Goal: Task Accomplishment & Management: Manage account settings

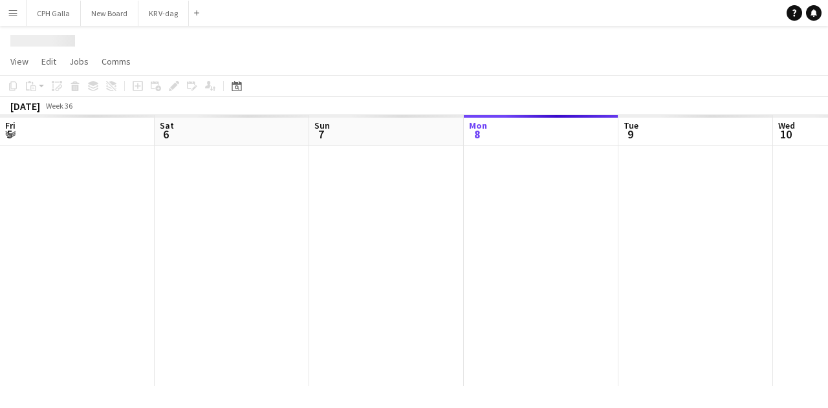
scroll to position [0, 309]
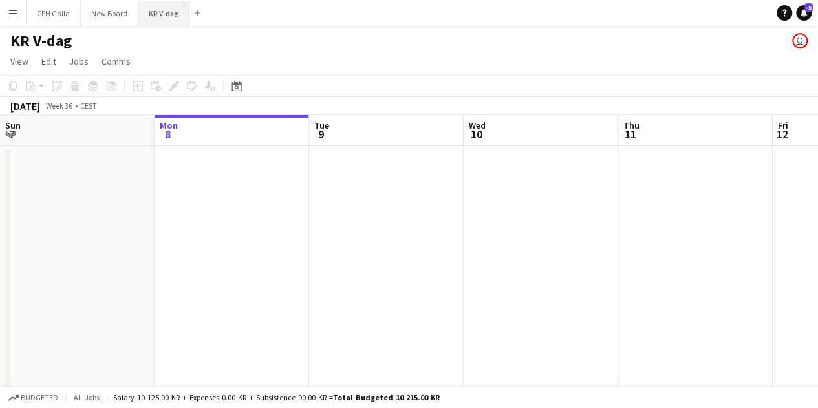
click at [166, 18] on button "KR V-dag Close" at bounding box center [163, 13] width 51 height 25
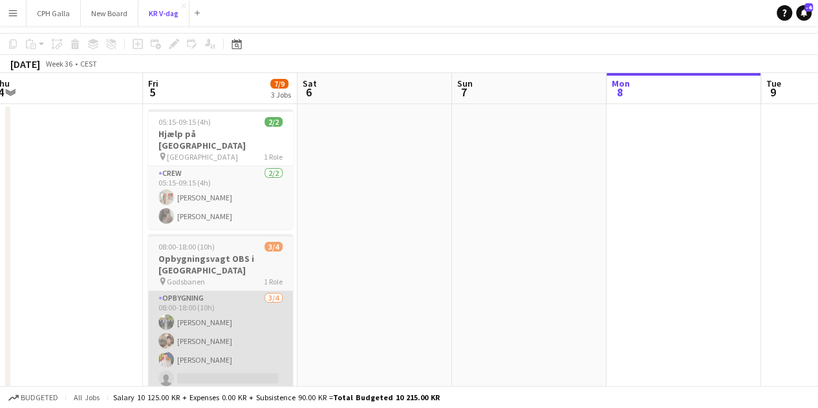
scroll to position [0, 0]
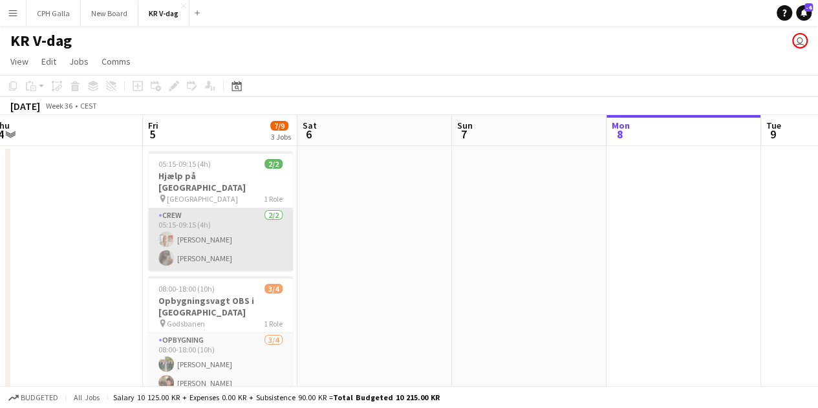
click at [190, 236] on app-card-role "Crew 2/2 05:15-09:15 (4h) Sofia Arvling Andreasen Wilhelmina Lomude" at bounding box center [220, 239] width 145 height 63
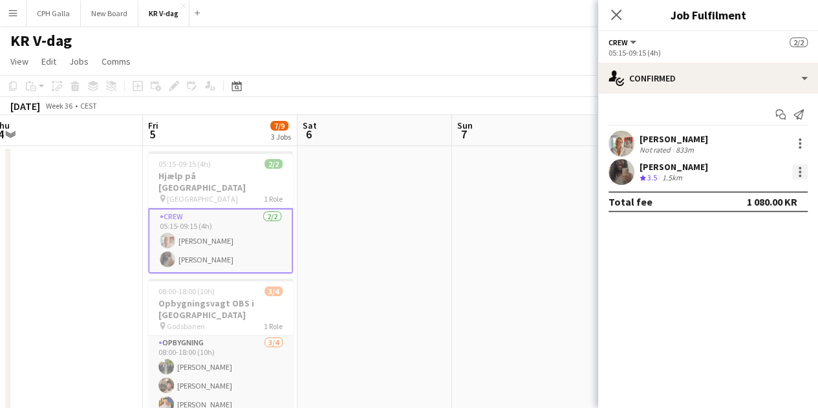
click at [794, 171] on div at bounding box center [800, 172] width 16 height 16
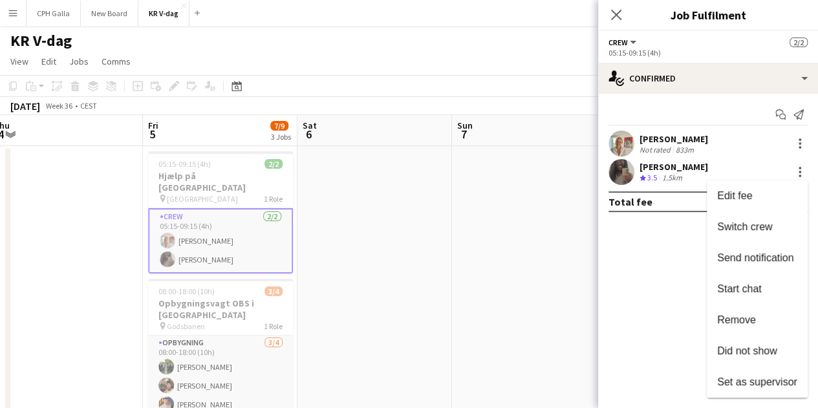
click at [467, 208] on div at bounding box center [409, 204] width 818 height 408
